Goal: Task Accomplishment & Management: Manage account settings

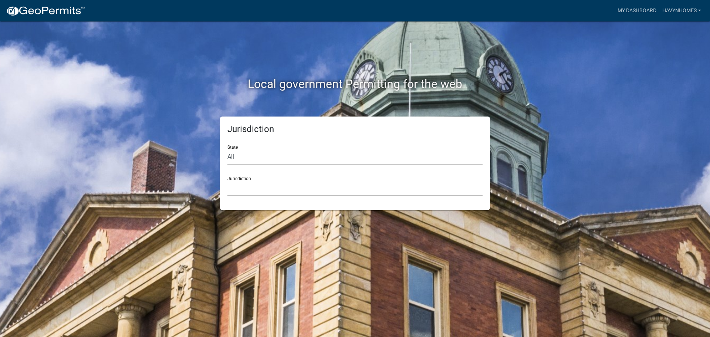
click at [312, 163] on select "All [US_STATE] [US_STATE] [US_STATE] [US_STATE] [US_STATE] [US_STATE] [US_STATE…" at bounding box center [355, 156] width 255 height 15
select select "[US_STATE]"
click at [228, 149] on select "All [US_STATE] [US_STATE] [US_STATE] [US_STATE] [US_STATE] [US_STATE] [US_STATE…" at bounding box center [355, 156] width 255 height 15
click at [293, 186] on select "City of [GEOGRAPHIC_DATA], [US_STATE] City of [GEOGRAPHIC_DATA], [US_STATE] Cit…" at bounding box center [355, 188] width 255 height 15
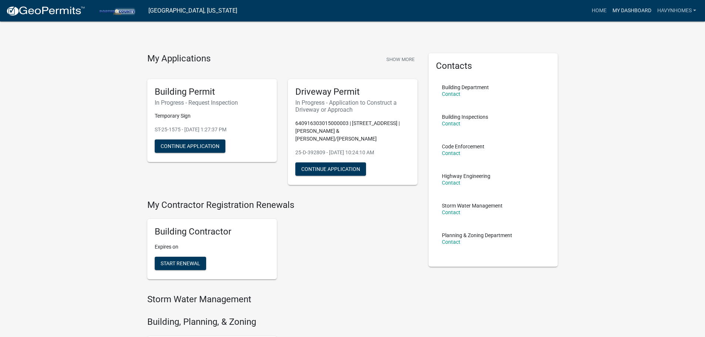
click at [629, 10] on link "My Dashboard" at bounding box center [631, 11] width 45 height 14
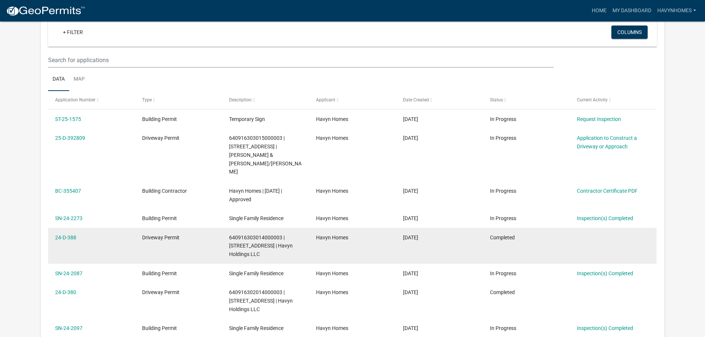
scroll to position [61, 0]
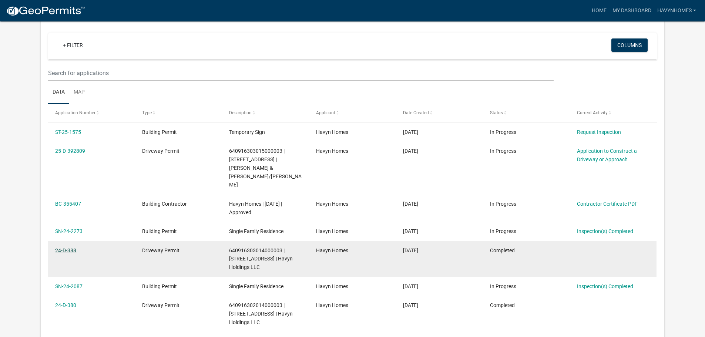
click at [73, 248] on link "24-D-388" at bounding box center [65, 251] width 21 height 6
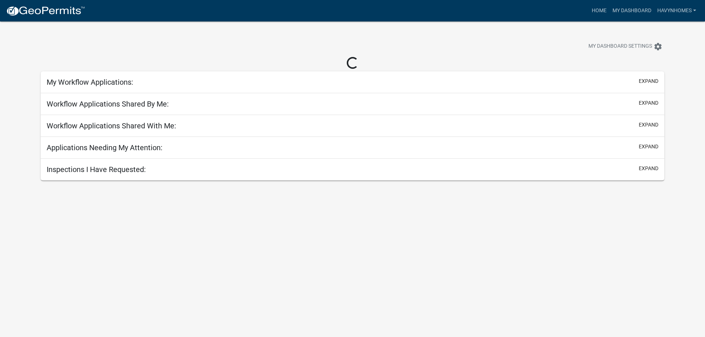
scroll to position [21, 0]
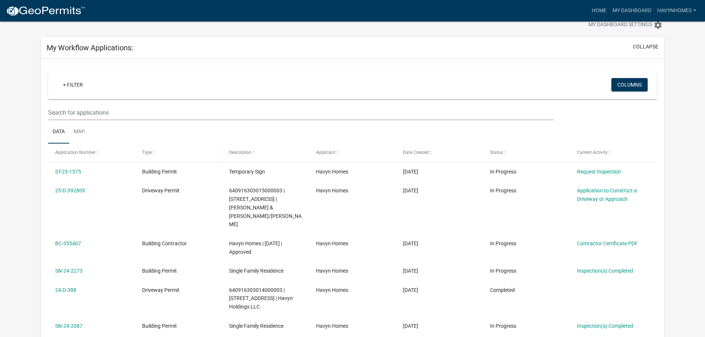
click at [147, 152] on span "Type" at bounding box center [147, 152] width 10 height 5
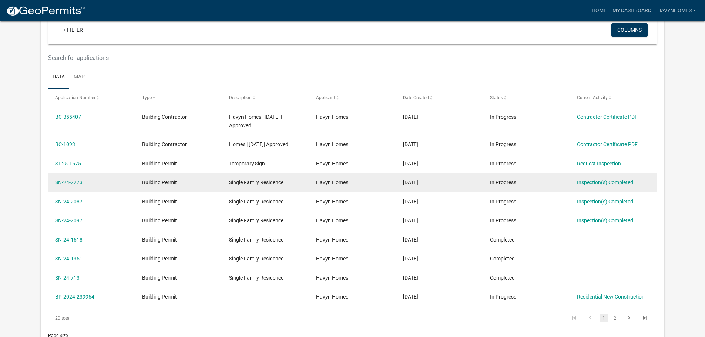
scroll to position [95, 0]
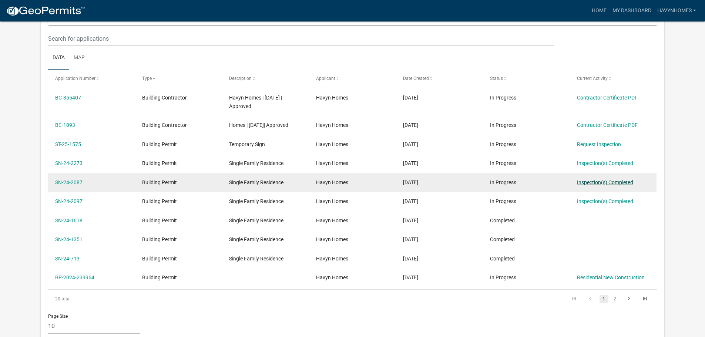
click at [605, 184] on link "Inspection(s) Completed" at bounding box center [605, 182] width 56 height 6
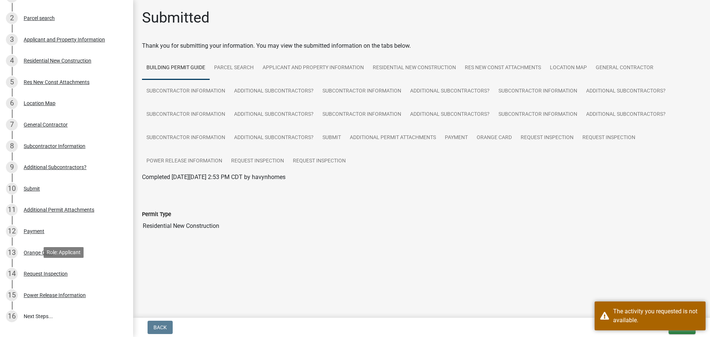
scroll to position [154, 0]
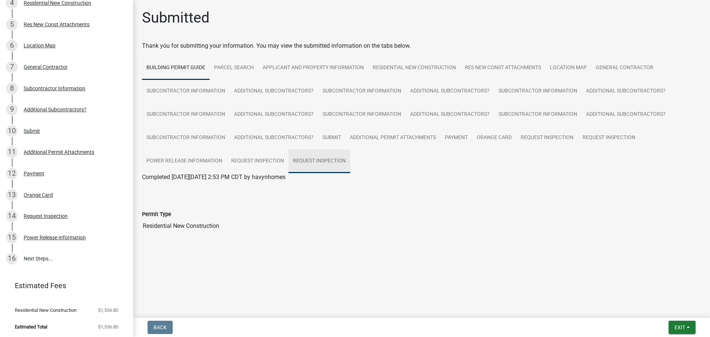
click at [333, 162] on link "Request Inspection" at bounding box center [320, 161] width 62 height 24
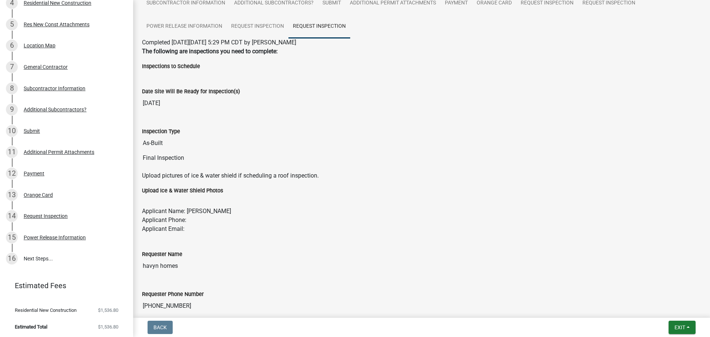
scroll to position [88, 0]
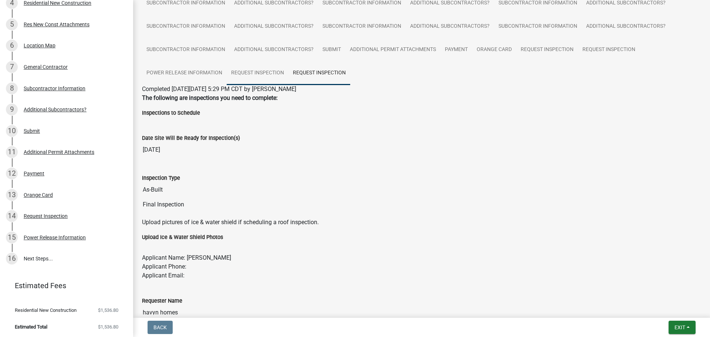
click at [258, 67] on link "Request Inspection" at bounding box center [258, 73] width 62 height 24
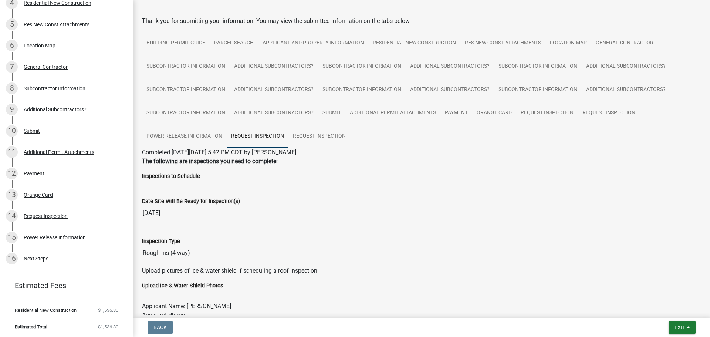
scroll to position [0, 0]
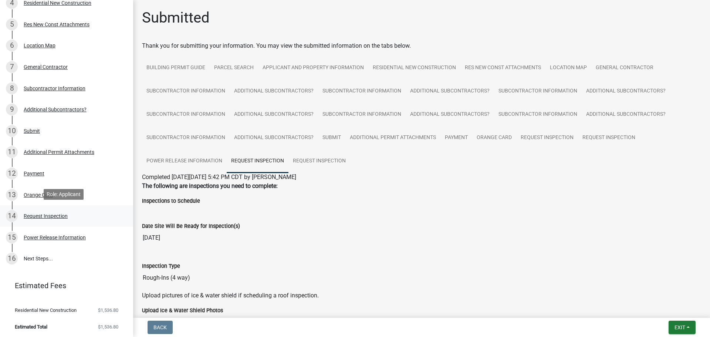
click at [63, 219] on div "14 Request Inspection" at bounding box center [63, 216] width 115 height 12
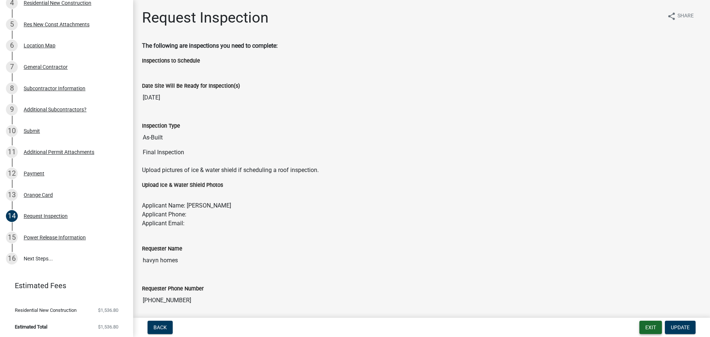
click at [644, 325] on button "Exit" at bounding box center [651, 327] width 23 height 13
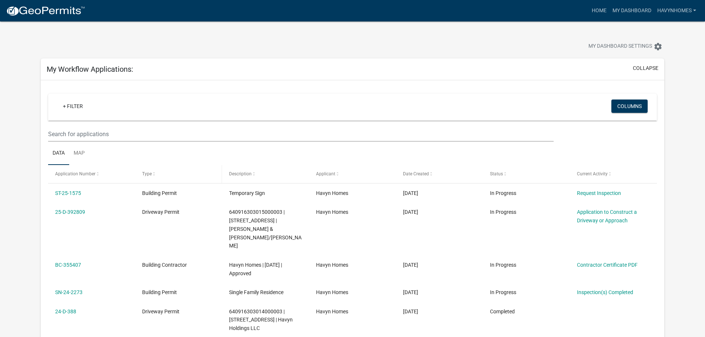
click at [146, 175] on span "Type" at bounding box center [147, 173] width 10 height 5
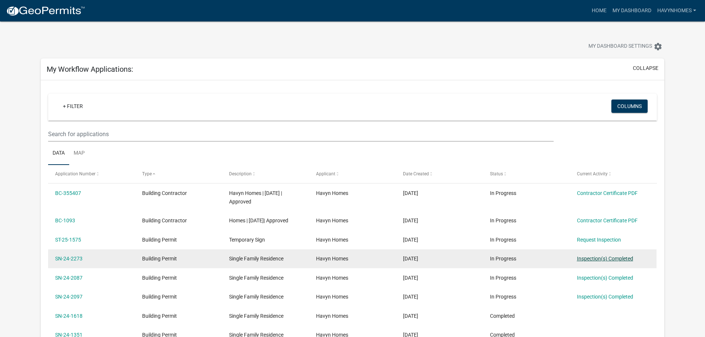
click at [595, 259] on link "Inspection(s) Completed" at bounding box center [605, 259] width 56 height 6
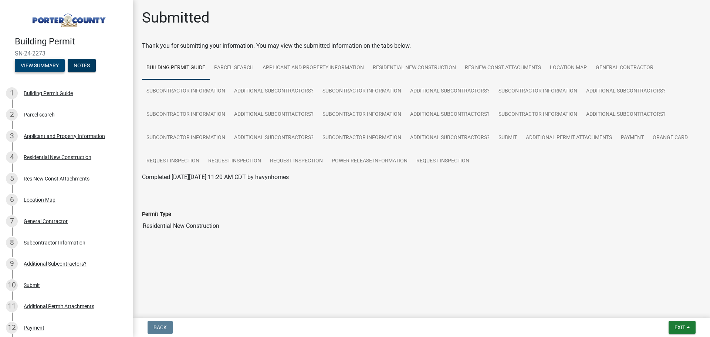
click at [48, 63] on button "View Summary" at bounding box center [40, 65] width 50 height 13
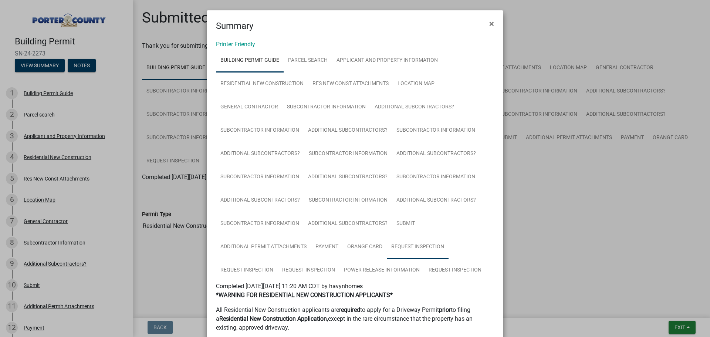
scroll to position [222, 0]
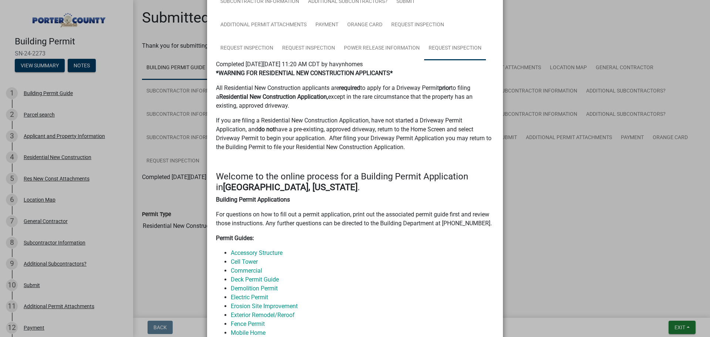
click at [441, 47] on link "Request Inspection" at bounding box center [455, 49] width 62 height 24
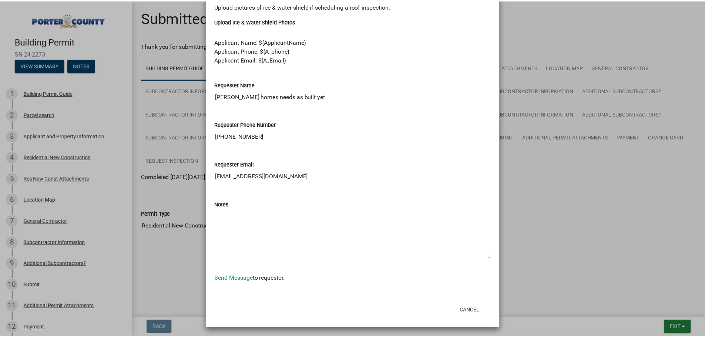
scroll to position [415, 0]
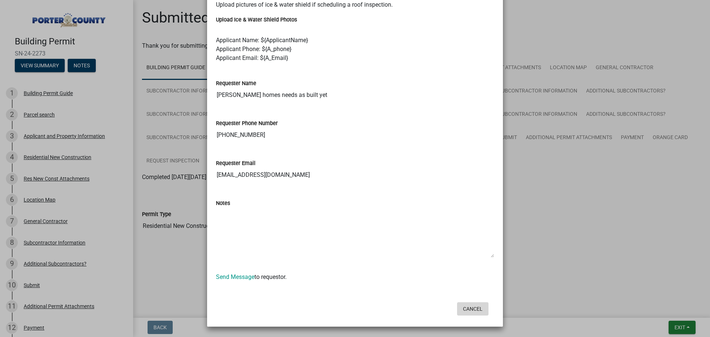
click at [476, 310] on button "Cancel" at bounding box center [472, 308] width 31 height 13
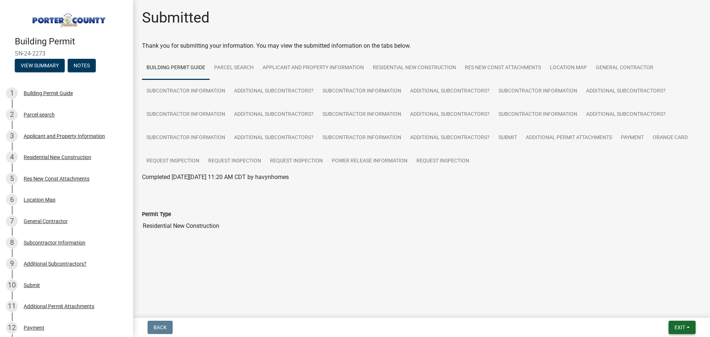
click at [684, 325] on span "Exit" at bounding box center [680, 327] width 11 height 6
click at [680, 311] on button "Save & Exit" at bounding box center [666, 308] width 59 height 18
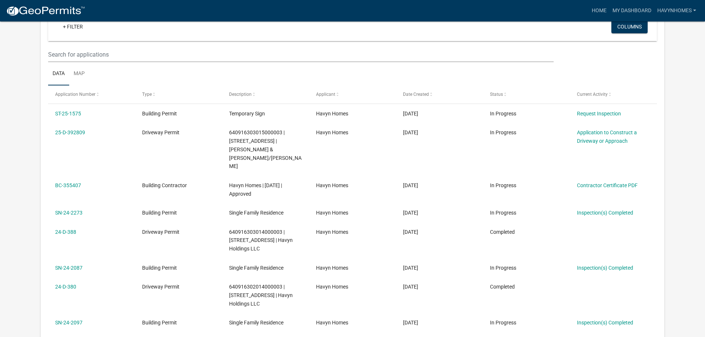
scroll to position [37, 0]
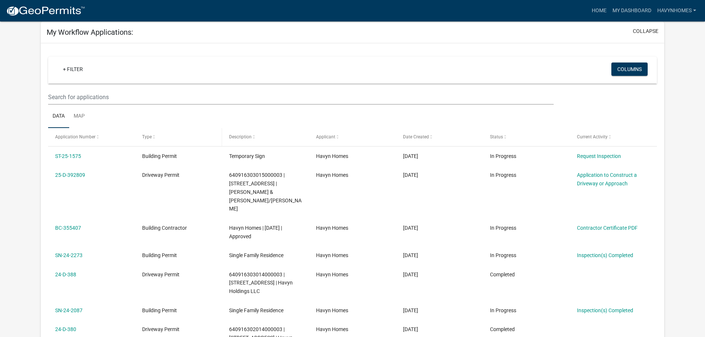
click at [147, 139] on span "Type" at bounding box center [147, 136] width 10 height 5
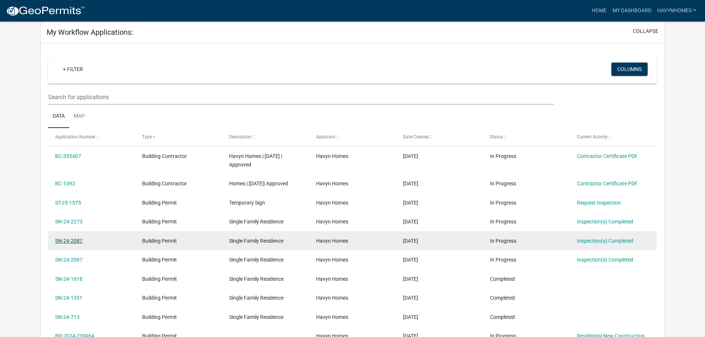
click at [78, 241] on link "SN-24-2087" at bounding box center [68, 241] width 27 height 6
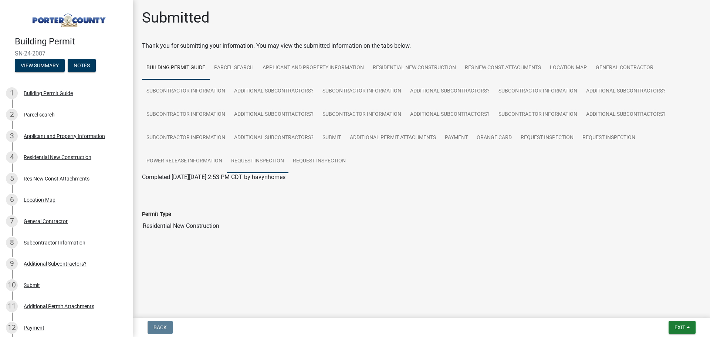
click at [262, 159] on link "Request Inspection" at bounding box center [258, 161] width 62 height 24
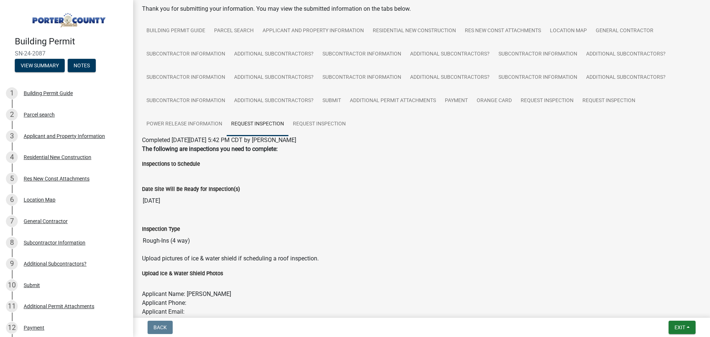
scroll to position [74, 0]
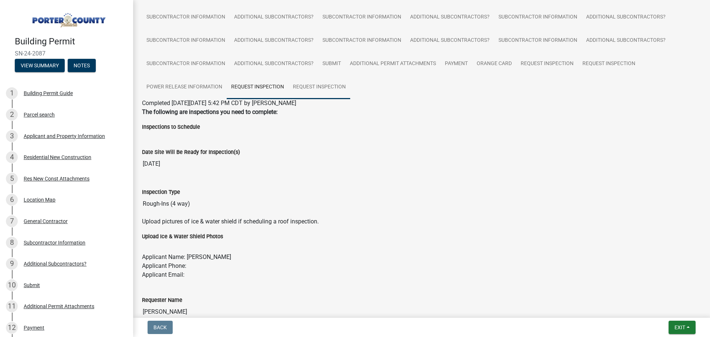
click at [305, 90] on link "Request Inspection" at bounding box center [320, 87] width 62 height 24
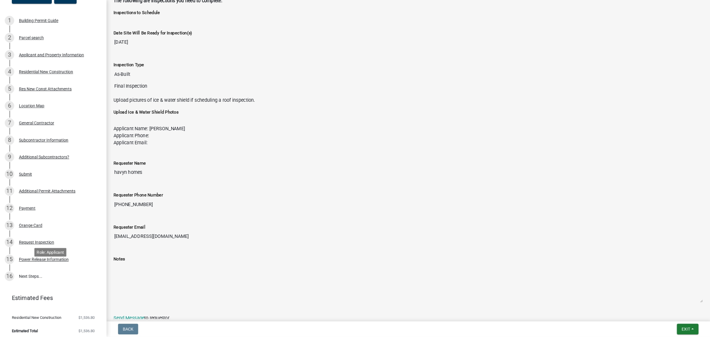
scroll to position [70, 0]
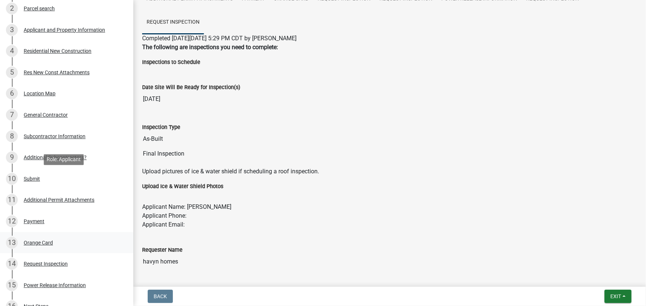
scroll to position [185, 0]
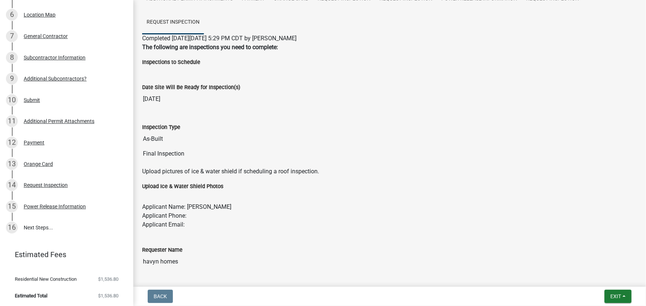
click at [105, 297] on span "$1,536.80" at bounding box center [108, 296] width 20 height 5
click at [60, 296] on li "Estimated Total $1,536.80" at bounding box center [66, 296] width 133 height 17
click at [111, 280] on span "$1,536.80" at bounding box center [108, 279] width 20 height 5
click at [48, 222] on link "16 Next Steps..." at bounding box center [66, 228] width 133 height 21
click at [61, 209] on div "15 Power Release Information" at bounding box center [63, 207] width 115 height 12
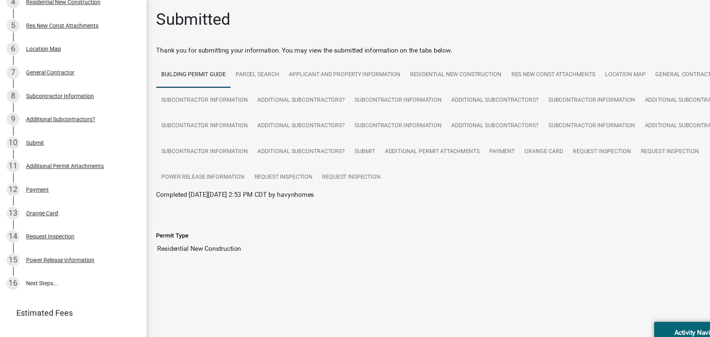
scroll to position [154, 0]
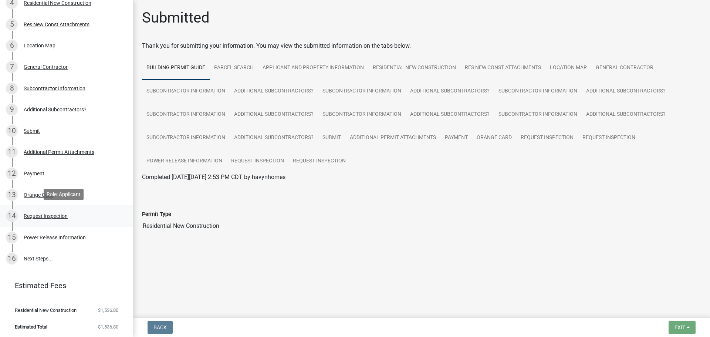
click at [30, 216] on div "Request Inspection" at bounding box center [46, 215] width 44 height 5
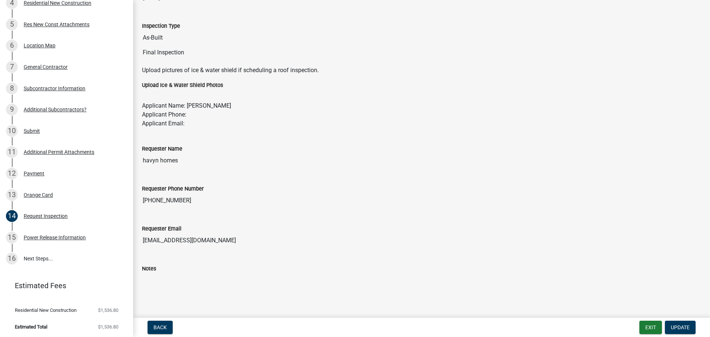
scroll to position [0, 0]
